Goal: Information Seeking & Learning: Learn about a topic

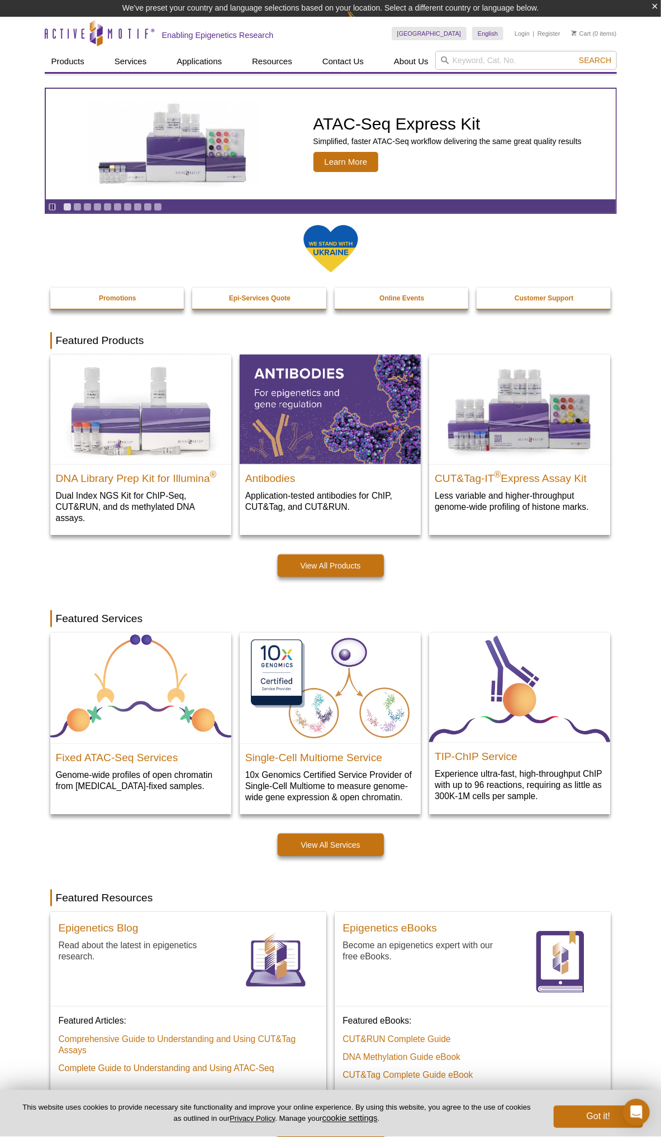
click at [14, 179] on div "Active Motif Logo Enabling Epigenetics Research 0 Search Skip to content Active…" at bounding box center [330, 1071] width 661 height 2108
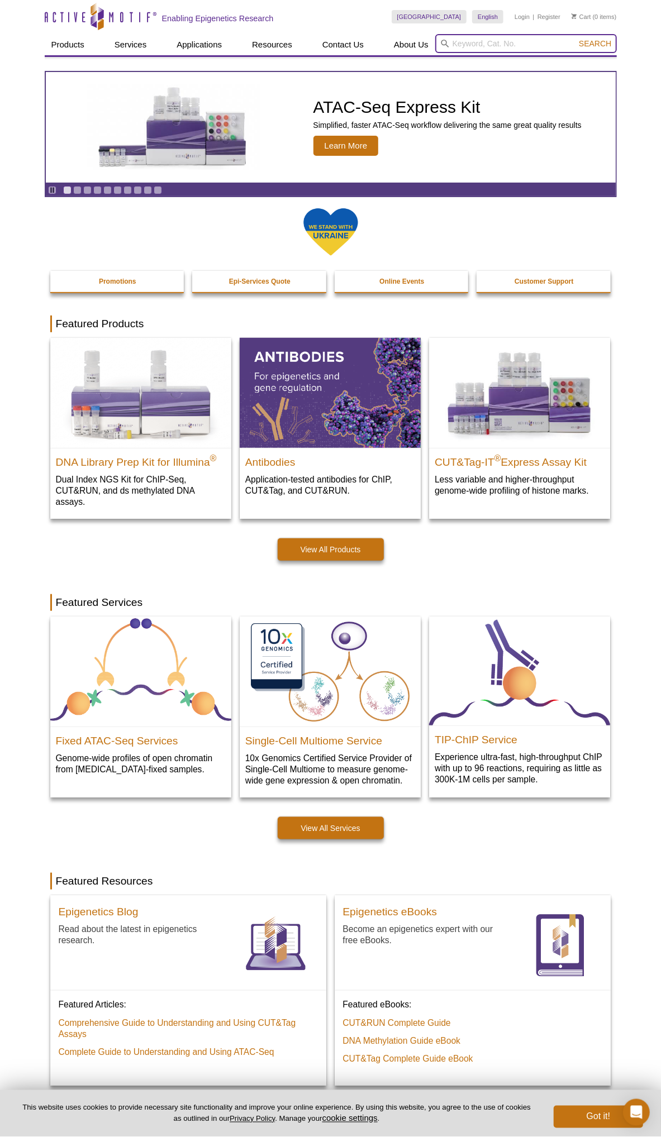
click at [522, 48] on input "search" at bounding box center [526, 43] width 182 height 19
type input "mettl1"
click at [575, 39] on button "Search" at bounding box center [594, 44] width 39 height 10
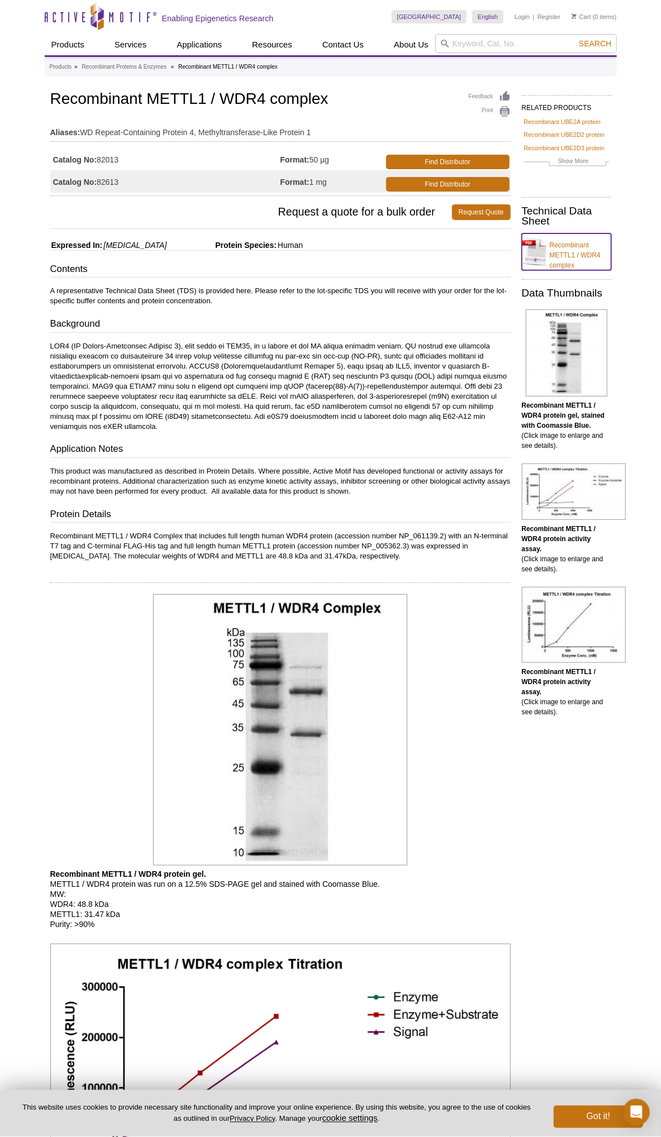
click at [562, 245] on link "Recombinant METTL1 / WDR4 complex" at bounding box center [566, 251] width 89 height 37
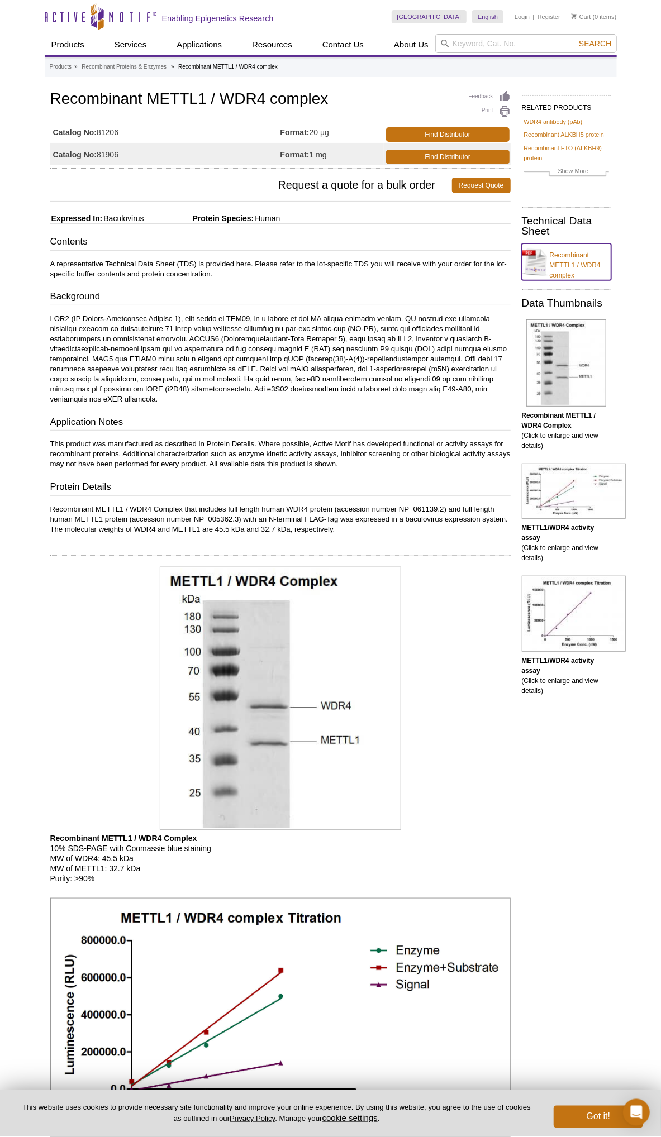
click at [560, 257] on link "Recombinant METTL1 / WDR4 complex" at bounding box center [566, 262] width 89 height 37
click at [557, 263] on link "Recombinant METTL1 / WDR4 complex" at bounding box center [566, 262] width 89 height 37
